Goal: Task Accomplishment & Management: Complete application form

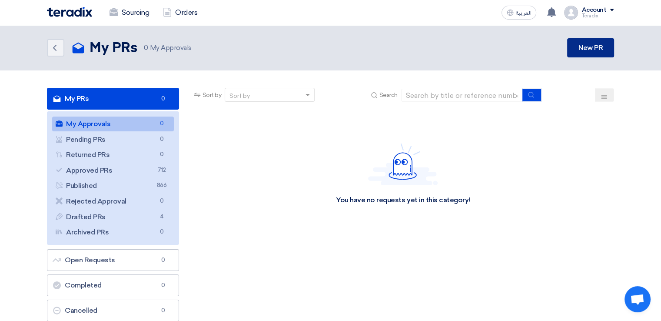
click at [580, 56] on link "New PR" at bounding box center [590, 47] width 47 height 19
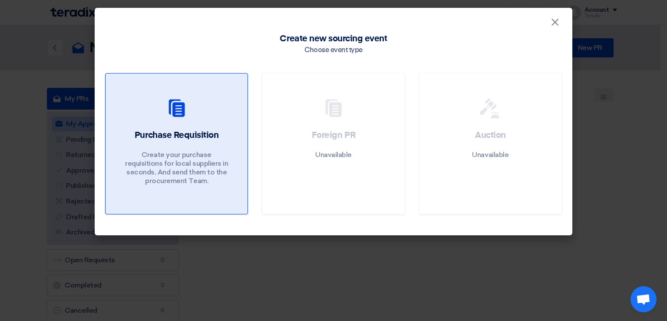
click at [230, 98] on div at bounding box center [176, 110] width 121 height 24
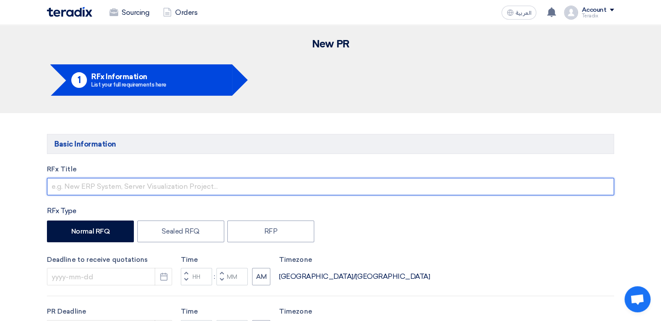
click at [206, 181] on input "text" at bounding box center [330, 186] width 567 height 17
paste input "RFQ2519"
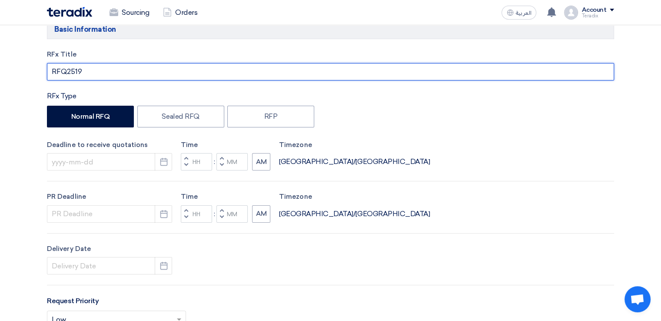
scroll to position [115, 0]
type input "RFQ2519"
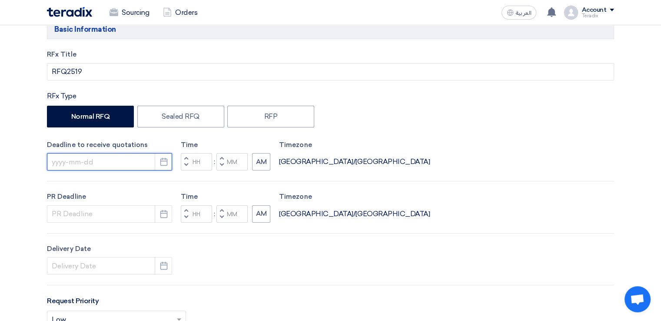
click at [129, 156] on input at bounding box center [109, 161] width 125 height 17
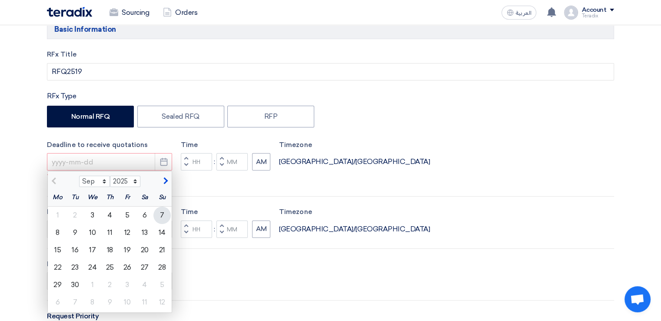
click at [167, 216] on div "7" at bounding box center [161, 214] width 17 height 17
type input "[DATE]"
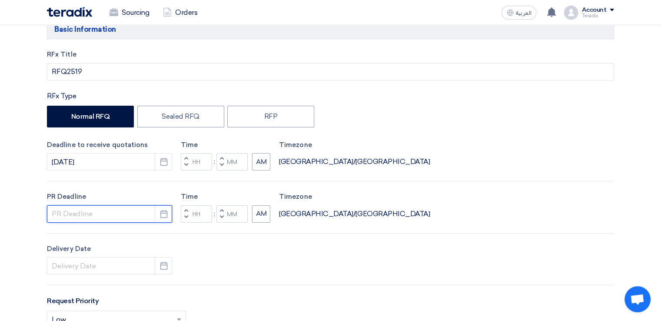
click at [135, 211] on input at bounding box center [109, 213] width 125 height 17
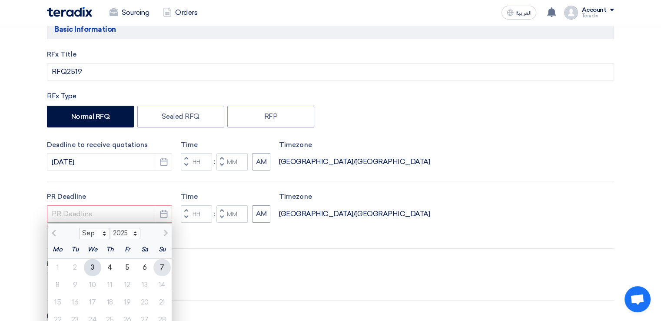
click at [165, 262] on div "7" at bounding box center [161, 267] width 17 height 17
type input "[DATE]"
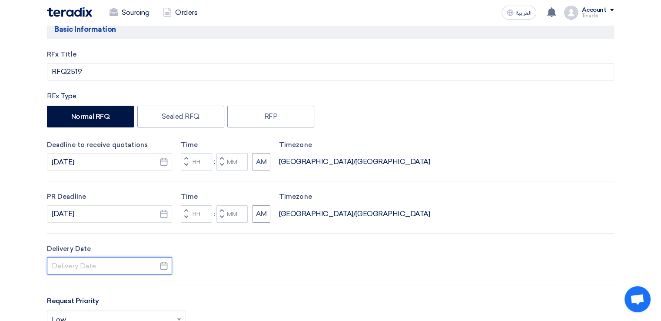
click at [146, 260] on input at bounding box center [109, 265] width 125 height 17
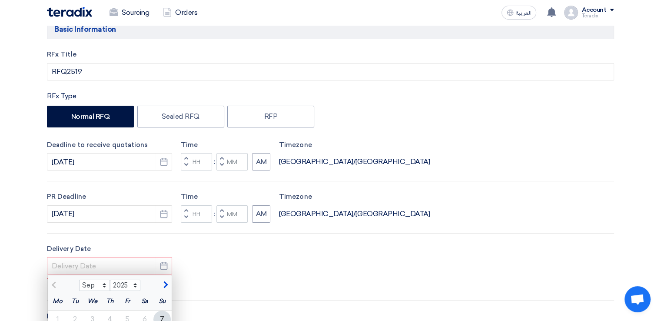
click at [163, 317] on div "7" at bounding box center [161, 318] width 17 height 17
type input "[DATE]"
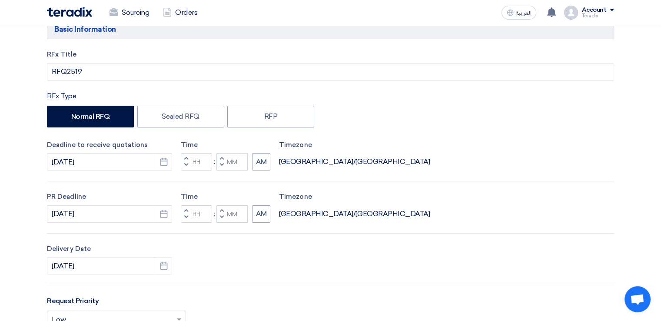
click at [221, 214] on span "button" at bounding box center [221, 216] width 3 height 5
type input "11"
type input "59"
click at [220, 166] on span "button" at bounding box center [221, 164] width 3 height 5
type input "11"
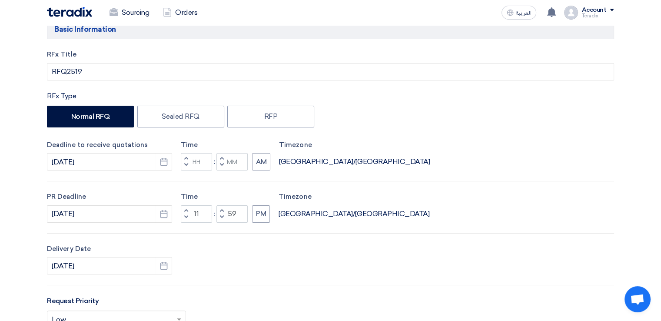
type input "59"
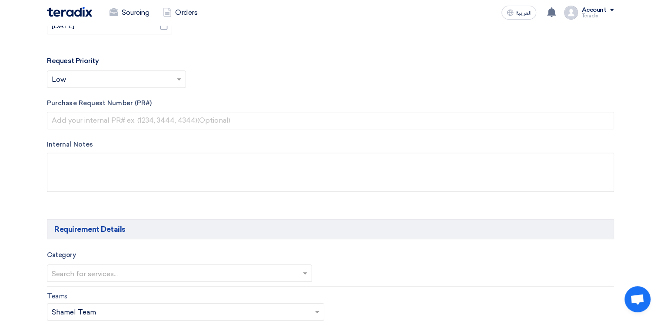
scroll to position [355, 0]
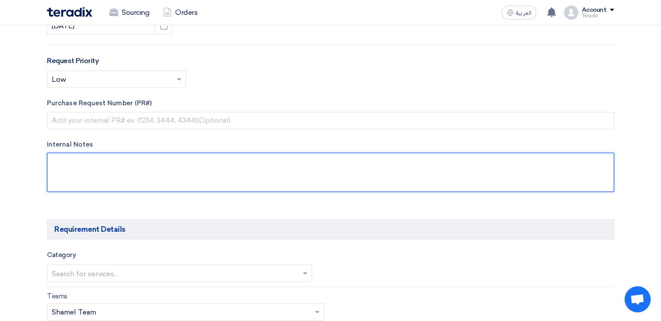
click at [203, 174] on textarea at bounding box center [330, 172] width 567 height 39
paste textarea "[PERSON_NAME]"
paste textarea "Saudi Air Navigation Services"
paste textarea "Fax E-mail [EMAIL_ADDRESS][DOMAIN_NAME]"
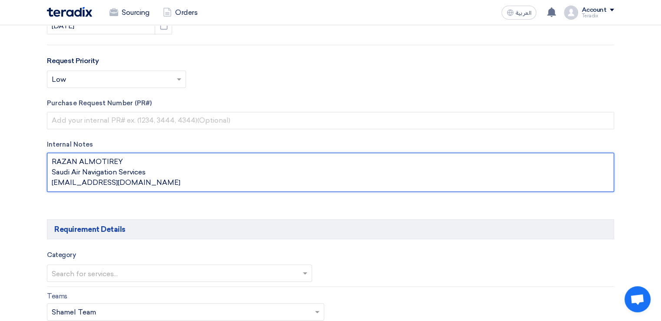
scroll to position [0, 0]
drag, startPoint x: 167, startPoint y: 171, endPoint x: 44, endPoint y: 167, distance: 122.6
click at [44, 167] on div "RFx Title RFQ2519 RFx Type Normal RFQ Sealed RFQ RFP Deadline to receive quotat…" at bounding box center [330, 7] width 580 height 395
click at [56, 183] on textarea at bounding box center [330, 172] width 567 height 39
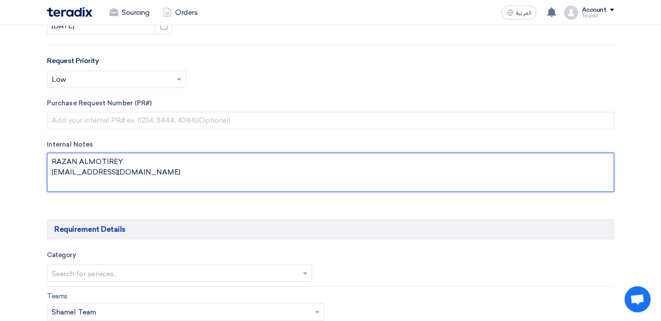
click at [139, 177] on textarea at bounding box center [330, 172] width 567 height 39
paste textarea "Saudi Air Navigation Services"
type textarea "RAZAN ALMOTIREY [EMAIL_ADDRESS][DOMAIN_NAME] Saudi Air Navigation Services"
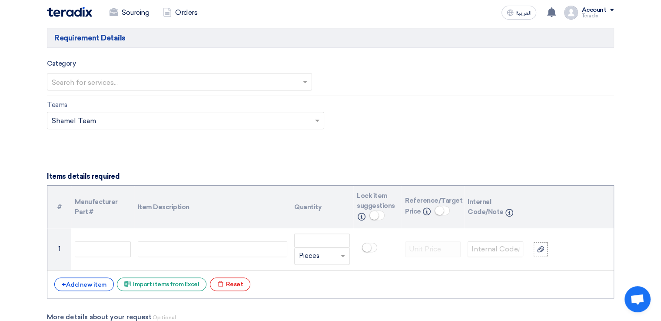
scroll to position [564, 0]
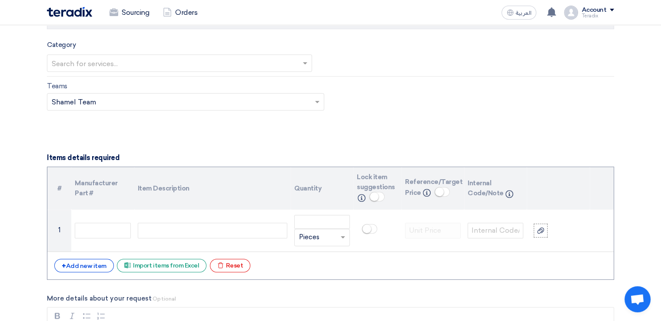
click at [264, 65] on input "text" at bounding box center [175, 63] width 247 height 14
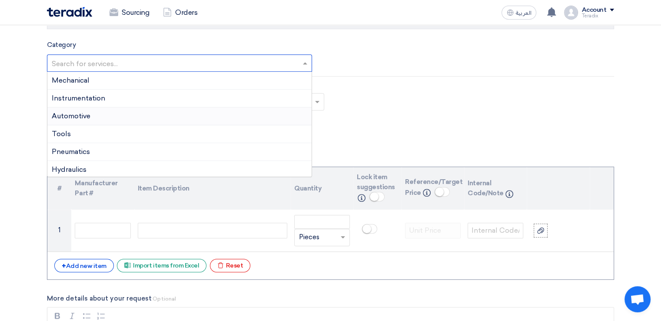
click at [258, 107] on div "Automotive" at bounding box center [179, 116] width 264 height 18
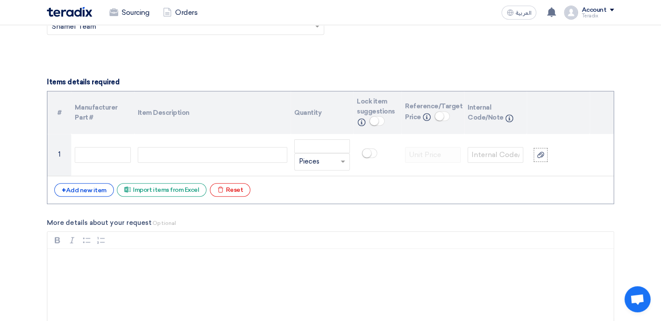
scroll to position [642, 0]
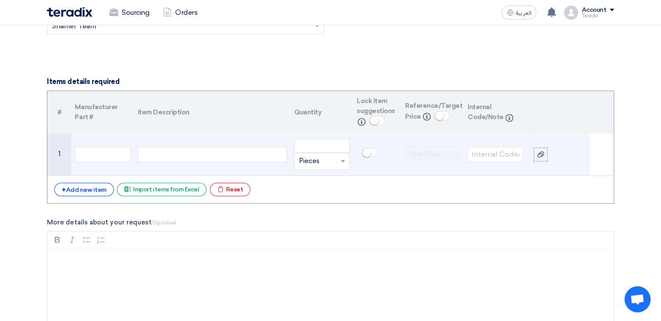
click at [186, 160] on div at bounding box center [212, 154] width 149 height 16
paste div
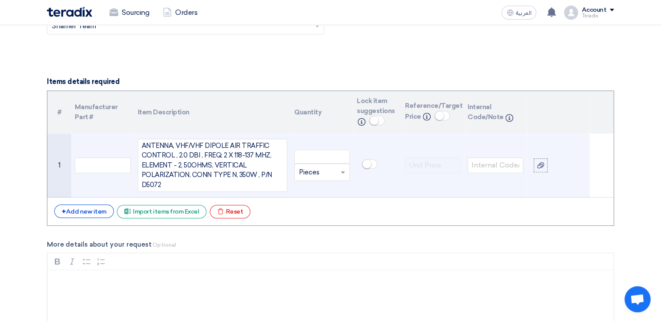
scroll to position [634, 0]
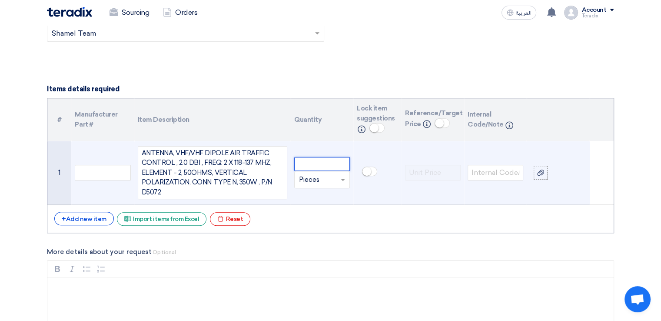
click at [309, 164] on input "number" at bounding box center [322, 164] width 56 height 14
type input "1"
click at [314, 175] on input "text" at bounding box center [317, 179] width 36 height 14
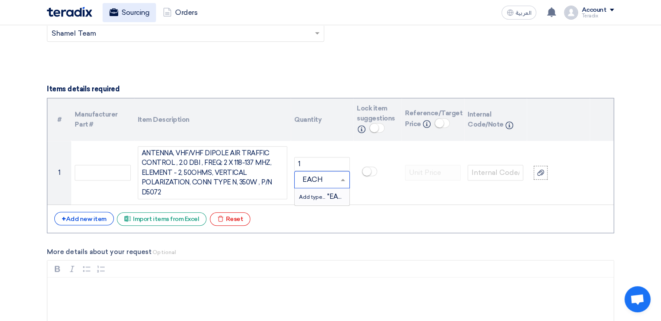
type input "EACH"
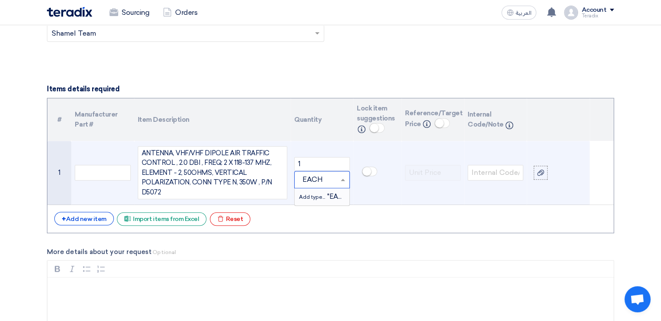
click at [324, 195] on span "Add type..." at bounding box center [313, 197] width 28 height 6
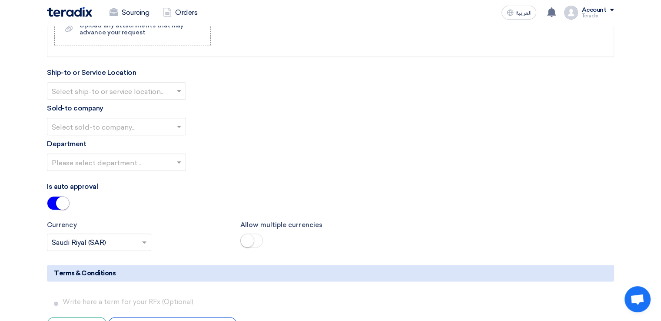
scroll to position [982, 0]
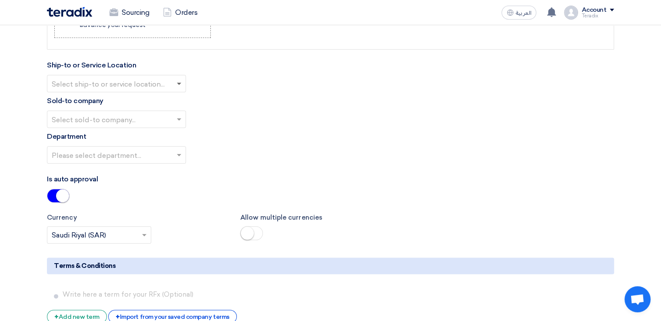
click at [177, 83] on span at bounding box center [180, 83] width 11 height 10
click at [176, 99] on div "Obeikan Digital Solutions" at bounding box center [116, 100] width 138 height 17
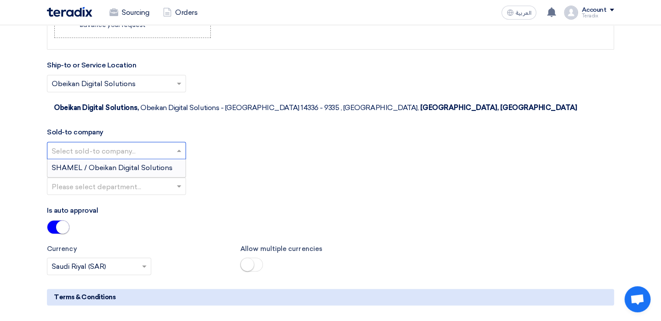
click at [176, 145] on span at bounding box center [180, 150] width 11 height 10
click at [174, 159] on div "SHAMEL / Obeikan Digital Solutions" at bounding box center [116, 167] width 138 height 17
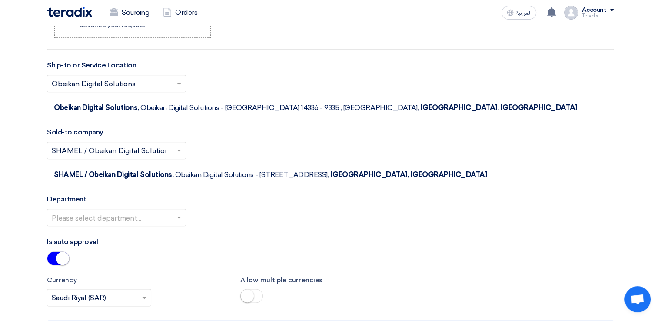
click at [173, 210] on div at bounding box center [116, 217] width 138 height 14
click at [172, 226] on div "Procurement Department" at bounding box center [116, 234] width 138 height 17
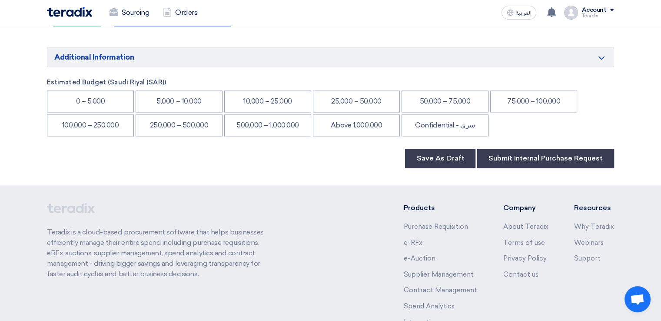
scroll to position [1340, 0]
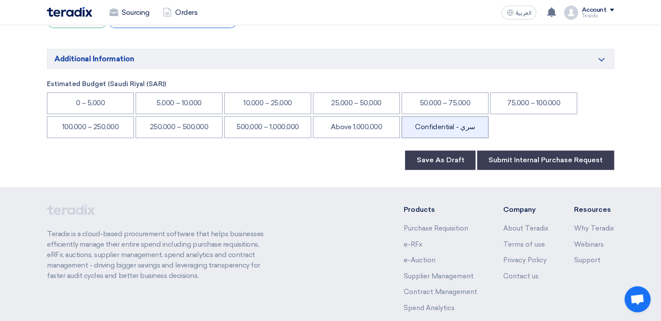
click at [443, 116] on li "Confidential - سري" at bounding box center [444, 127] width 87 height 22
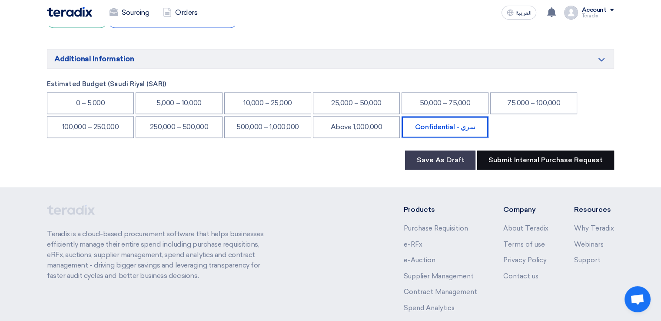
click at [524, 150] on button "Submit Internal Purchase Request" at bounding box center [545, 159] width 137 height 19
